Goal: Register for event/course

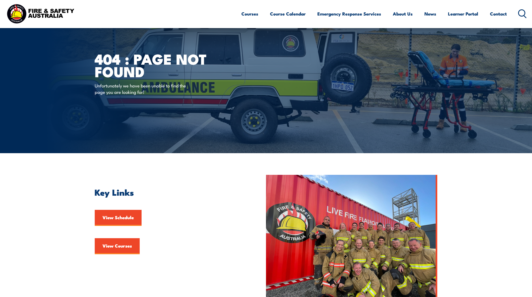
scroll to position [136, 0]
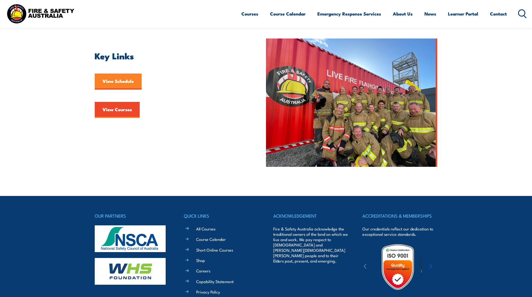
click at [112, 83] on link "View Schedule" at bounding box center [118, 82] width 47 height 16
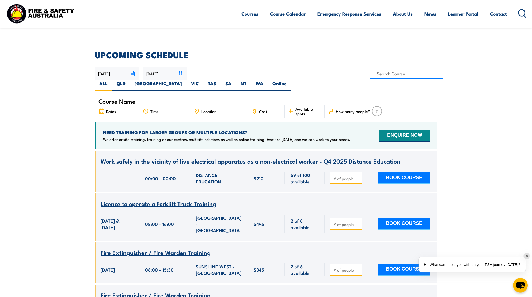
scroll to position [136, 0]
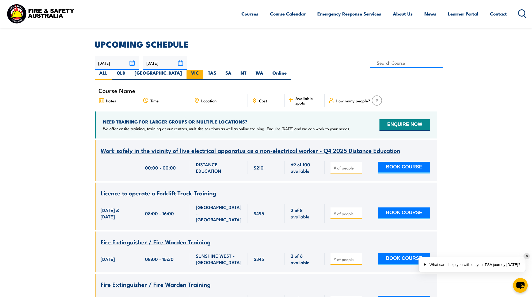
click at [203, 70] on label "VIC" at bounding box center [194, 75] width 17 height 10
click at [202, 70] on input "VIC" at bounding box center [200, 71] width 3 height 3
radio input "true"
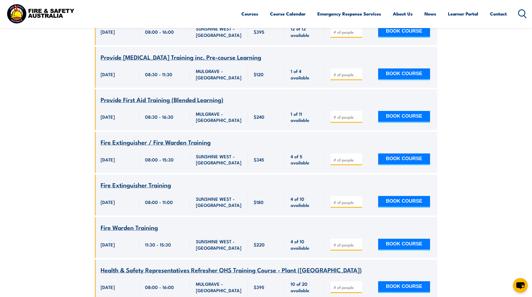
scroll to position [668, 0]
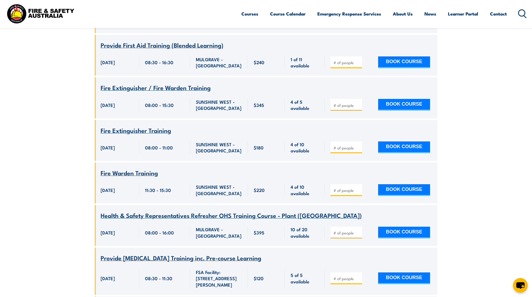
click at [115, 229] on span "[DATE]" at bounding box center [108, 232] width 14 height 6
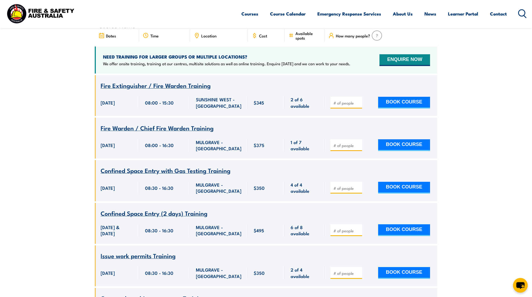
scroll to position [122, 0]
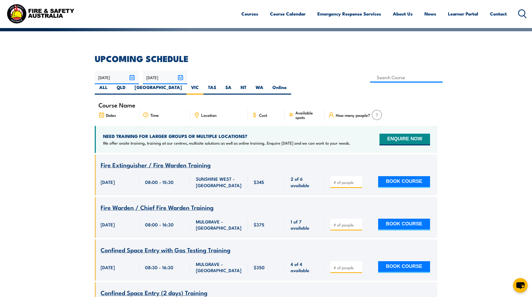
click at [243, 204] on div "Fire Warden / Chief Fire Warden Training" at bounding box center [266, 207] width 331 height 7
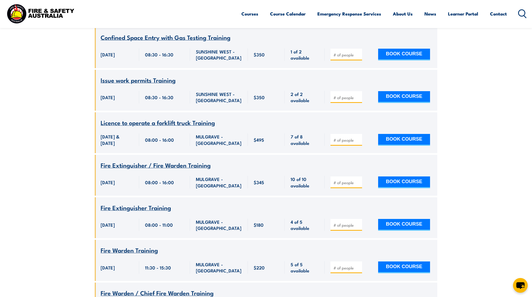
scroll to position [1049, 0]
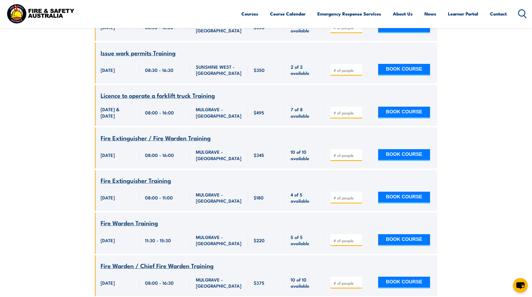
click at [192, 220] on div "Fire Warden Training" at bounding box center [266, 223] width 331 height 7
click at [191, 220] on div "Fire Warden Training" at bounding box center [266, 223] width 331 height 7
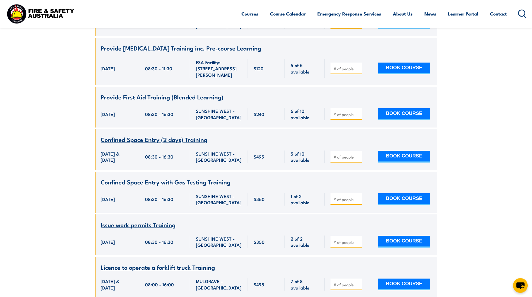
scroll to position [886, 0]
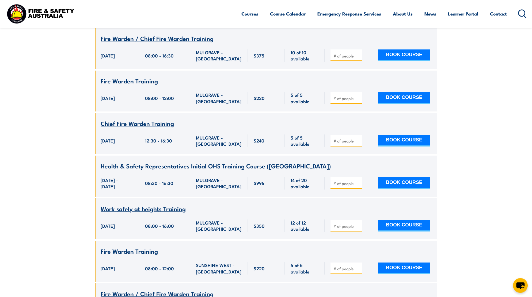
scroll to position [1268, 0]
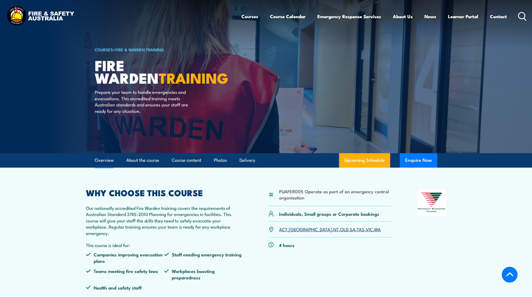
scroll to position [136, 0]
